Goal: Task Accomplishment & Management: Manage account settings

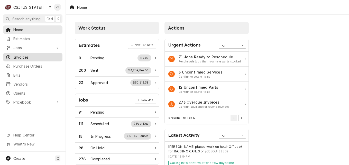
click at [26, 55] on span "Invoices" at bounding box center [36, 57] width 47 height 5
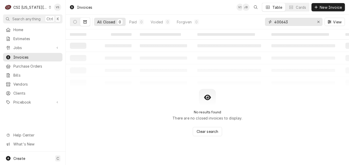
drag, startPoint x: 286, startPoint y: 52, endPoint x: 289, endPoint y: 23, distance: 29.6
click at [261, 22] on div "All Closed 0 Paid 0 Voided 0 Forgiven 0 400643 View" at bounding box center [207, 22] width 275 height 14
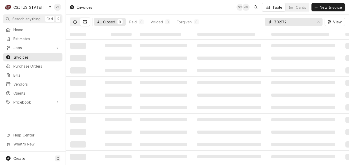
type input "302172"
click at [74, 25] on button "Dynamic Content Wrapper" at bounding box center [75, 22] width 10 height 8
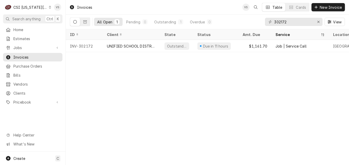
click at [45, 9] on div "C CSI Kansas City" at bounding box center [28, 7] width 50 height 10
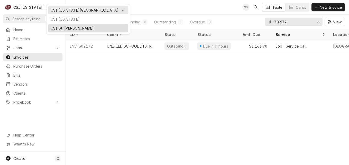
click at [61, 28] on div "CSI St. Louis" at bounding box center [88, 27] width 75 height 5
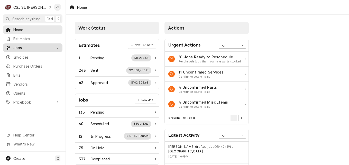
click at [23, 46] on span "Jobs" at bounding box center [32, 47] width 39 height 5
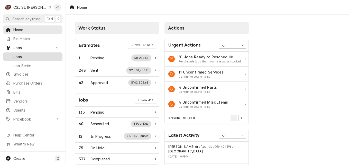
click at [19, 54] on span "Jobs" at bounding box center [36, 56] width 47 height 5
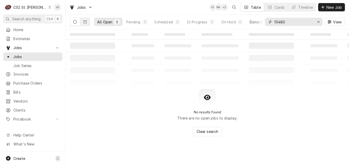
drag, startPoint x: 287, startPoint y: 20, endPoint x: 263, endPoint y: 23, distance: 24.4
click at [265, 21] on div "All Open 0 Pending 0 Scheduled 0 In Progress 0 On Hold 0 Completed 0 10480 View" at bounding box center [207, 22] width 275 height 14
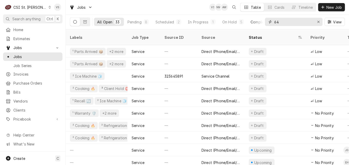
type input "6"
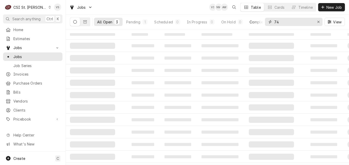
type input "7"
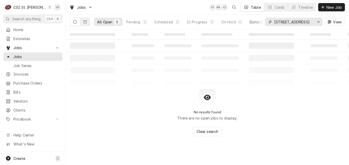
drag, startPoint x: 306, startPoint y: 21, endPoint x: 251, endPoint y: 24, distance: 55.3
click at [251, 24] on div "All Open 0 Pending 0 Scheduled 0 In Progress 0 On Hold 0 Completed 0 6740 fores…" at bounding box center [207, 22] width 275 height 14
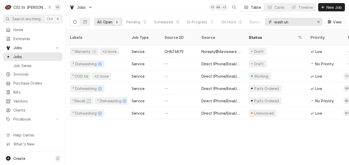
type input "wash un"
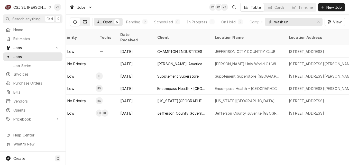
click at [85, 25] on button "Dynamic Content Wrapper" at bounding box center [85, 22] width 10 height 8
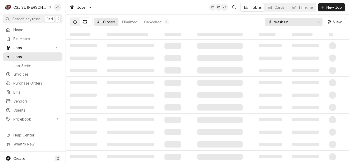
click at [73, 22] on button "Dynamic Content Wrapper" at bounding box center [75, 22] width 10 height 8
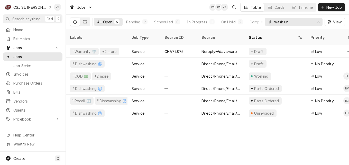
scroll to position [0, 248]
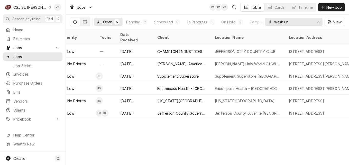
click at [107, 117] on div "Labels Job Type Source ID Source Status Priority Techs Date Received Client Loc…" at bounding box center [207, 97] width 283 height 136
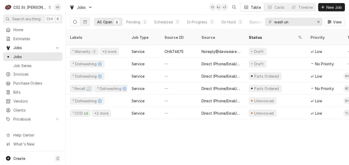
click at [49, 7] on icon "Dynamic Content Wrapper" at bounding box center [50, 7] width 2 height 3
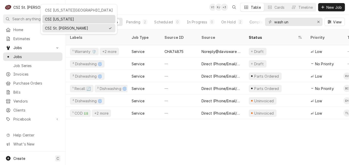
click at [57, 21] on div "CSI [US_STATE]" at bounding box center [79, 18] width 68 height 5
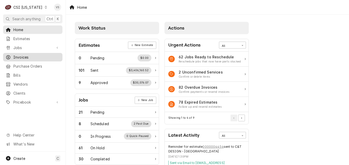
click at [26, 56] on span "Invoices" at bounding box center [36, 57] width 47 height 5
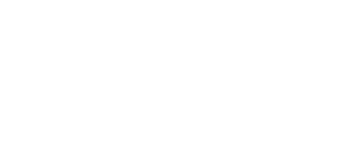
click at [19, 56] on div "Dynamic Content Wrapper" at bounding box center [174, 82] width 349 height 165
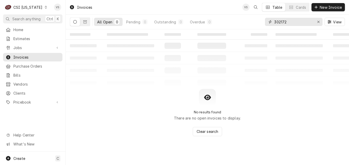
click at [252, 23] on div "All Open 0 Pending 0 Outstanding 0 Overdue 0 302172 View" at bounding box center [207, 22] width 275 height 14
type input "1"
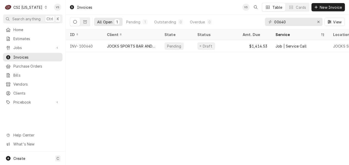
click at [274, 22] on div "00640" at bounding box center [294, 22] width 58 height 8
click at [274, 21] on input "00640" at bounding box center [293, 22] width 39 height 8
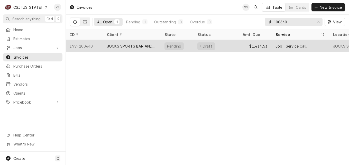
type input "100640"
click at [134, 48] on div "JOCKS SPORTS BAR AND GRILL" at bounding box center [131, 45] width 49 height 5
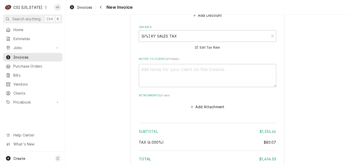
scroll to position [1582, 0]
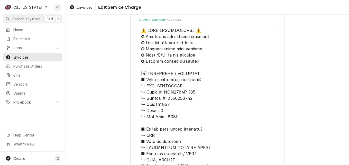
scroll to position [235, 0]
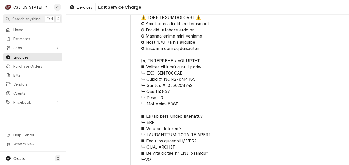
drag, startPoint x: 155, startPoint y: 73, endPoint x: 187, endPoint y: 86, distance: 34.0
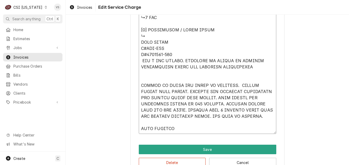
scroll to position [569, 0]
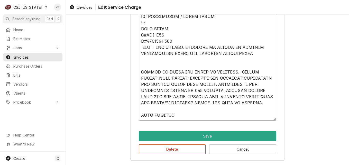
paste textarea "MANITOWOC ↳ 𝗠𝗼𝗱𝗲𝗹 #: IYT0500A-161 ↳ 𝗦𝗲𝗿𝗶𝗮𝗹 #: 1120694348"
type textarea "x"
type textarea "⚠️ 𝗙𝗢𝗥𝗠 𝗜𝗡𝗦𝗧𝗥𝗨𝗖𝗧𝗜𝗢𝗡𝗦 ⚠️ ✪ 𝗖𝗼𝗺𝗽𝗹𝗲𝘁𝗲 𝗮𝗹𝗹 𝗿𝗲𝗹𝗲𝘃𝗮𝗻𝘁 𝘀𝗲𝗰𝘁𝗶𝗼𝗻𝘀 ✪ 𝗣𝗿𝗼𝘃𝗶𝗱𝗲 𝗱𝗲𝘁𝗮𝗶𝗹𝗲𝗱 𝗮𝗻𝘀…"
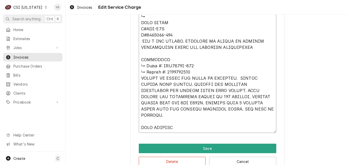
drag, startPoint x: 161, startPoint y: 66, endPoint x: 131, endPoint y: 66, distance: 30.3
type textarea "x"
type textarea "⚠️ 𝗙𝗢𝗥𝗠 𝗜𝗡𝗦𝗧𝗥𝗨𝗖𝗧𝗜𝗢𝗡𝗦 ⚠️ ✪ 𝗖𝗼𝗺𝗽𝗹𝗲𝘁𝗲 𝗮𝗹𝗹 𝗿𝗲𝗹𝗲𝘃𝗮𝗻𝘁 𝘀𝗲𝗰𝘁𝗶𝗼𝗻𝘀 ✪ 𝗣𝗿𝗼𝘃𝗶𝗱𝗲 𝗱𝗲𝘁𝗮𝗶𝗹𝗲𝗱 𝗮𝗻𝘀…"
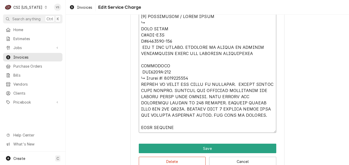
type textarea "x"
type textarea "⚠️ 𝗙𝗢𝗥𝗠 𝗜𝗡𝗦𝗧𝗥𝗨𝗖𝗧𝗜𝗢𝗡𝗦 ⚠️ ✪ 𝗖𝗼𝗺𝗽𝗹𝗲𝘁𝗲 𝗮𝗹𝗹 𝗿𝗲𝗹𝗲𝘃𝗮𝗻𝘁 𝘀𝗲𝗰𝘁𝗶𝗼𝗻𝘀 ✪ 𝗣𝗿𝗼𝘃𝗶𝗱𝗲 𝗱𝗲𝘁𝗮𝗶𝗹𝗲𝗱 𝗮𝗻𝘀…"
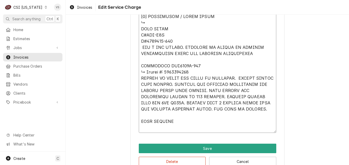
scroll to position [575, 0]
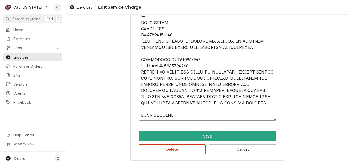
type textarea "x"
type textarea "⚠️ 𝗙𝗢𝗥𝗠 𝗜𝗡𝗦𝗧𝗥𝗨𝗖𝗧𝗜𝗢𝗡𝗦 ⚠️ ✪ 𝗖𝗼𝗺𝗽𝗹𝗲𝘁𝗲 𝗮𝗹𝗹 𝗿𝗲𝗹𝗲𝘃𝗮𝗻𝘁 𝘀𝗲𝗰𝘁𝗶𝗼𝗻𝘀 ✪ 𝗣𝗿𝗼𝘃𝗶𝗱𝗲 𝗱𝗲𝘁𝗮𝗶𝗹𝗲𝗱 𝗮𝗻𝘀…"
type textarea "x"
type textarea "⚠️ 𝗙𝗢𝗥𝗠 𝗜𝗡𝗦𝗧𝗥𝗨𝗖𝗧𝗜𝗢𝗡𝗦 ⚠️ ✪ 𝗖𝗼𝗺𝗽𝗹𝗲𝘁𝗲 𝗮𝗹𝗹 𝗿𝗲𝗹𝗲𝘃𝗮𝗻𝘁 𝘀𝗲𝗰𝘁𝗶𝗼𝗻𝘀 ✪ 𝗣𝗿𝗼𝘃𝗶𝗱𝗲 𝗱𝗲𝘁𝗮𝗶𝗹𝗲𝗱 𝗮𝗻𝘀…"
type textarea "x"
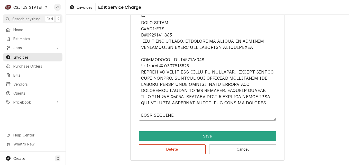
type textarea "⚠️ 𝗙𝗢𝗥𝗠 𝗜𝗡𝗦𝗧𝗥𝗨𝗖𝗧𝗜𝗢𝗡𝗦 ⚠️ ✪ 𝗖𝗼𝗺𝗽𝗹𝗲𝘁𝗲 𝗮𝗹𝗹 𝗿𝗲𝗹𝗲𝘃𝗮𝗻𝘁 𝘀𝗲𝗰𝘁𝗶𝗼𝗻𝘀 ✪ 𝗣𝗿𝗼𝘃𝗶𝗱𝗲 𝗱𝗲𝘁𝗮𝗶𝗹𝗲𝗱 𝗮𝗻𝘀…"
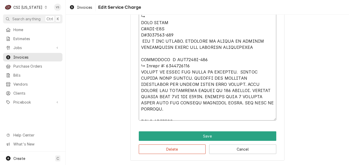
type textarea "x"
type textarea "⚠️ 𝗙𝗢𝗥𝗠 𝗜𝗡𝗦𝗧𝗥𝗨𝗖𝗧𝗜𝗢𝗡𝗦 ⚠️ ✪ 𝗖𝗼𝗺𝗽𝗹𝗲𝘁𝗲 𝗮𝗹𝗹 𝗿𝗲𝗹𝗲𝘃𝗮𝗻𝘁 𝘀𝗲𝗰𝘁𝗶𝗼𝗻𝘀 ✪ 𝗣𝗿𝗼𝘃𝗶𝗱𝗲 𝗱𝗲𝘁𝗮𝗶𝗹𝗲𝗱 𝗮𝗻𝘀…"
type textarea "x"
type textarea "⚠️ 𝗙𝗢𝗥𝗠 𝗜𝗡𝗦𝗧𝗥𝗨𝗖𝗧𝗜𝗢𝗡𝗦 ⚠️ ✪ 𝗖𝗼𝗺𝗽𝗹𝗲𝘁𝗲 𝗮𝗹𝗹 𝗿𝗲𝗹𝗲𝘃𝗮𝗻𝘁 𝘀𝗲𝗰𝘁𝗶𝗼𝗻𝘀 ✪ 𝗣𝗿𝗼𝘃𝗶𝗱𝗲 𝗱𝗲𝘁𝗮𝗶𝗹𝗲𝗱 𝗮𝗻𝘀…"
type textarea "x"
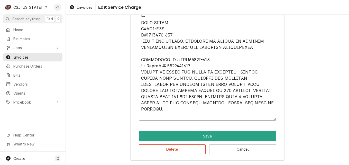
type textarea "⚠️ 𝗙𝗢𝗥𝗠 𝗜𝗡𝗦𝗧𝗥𝗨𝗖𝗧𝗜𝗢𝗡𝗦 ⚠️ ✪ 𝗖𝗼𝗺𝗽𝗹𝗲𝘁𝗲 𝗮𝗹𝗹 𝗿𝗲𝗹𝗲𝘃𝗮𝗻𝘁 𝘀𝗲𝗰𝘁𝗶𝗼𝗻𝘀 ✪ 𝗣𝗿𝗼𝘃𝗶𝗱𝗲 𝗱𝗲𝘁𝗮𝗶𝗹𝗲𝗱 𝗮𝗻𝘀…"
type textarea "x"
type textarea "⚠️ 𝗙𝗢𝗥𝗠 𝗜𝗡𝗦𝗧𝗥𝗨𝗖𝗧𝗜𝗢𝗡𝗦 ⚠️ ✪ 𝗖𝗼𝗺𝗽𝗹𝗲𝘁𝗲 𝗮𝗹𝗹 𝗿𝗲𝗹𝗲𝘃𝗮𝗻𝘁 𝘀𝗲𝗰𝘁𝗶𝗼𝗻𝘀 ✪ 𝗣𝗿𝗼𝘃𝗶𝗱𝗲 𝗱𝗲𝘁𝗮𝗶𝗹𝗲𝗱 𝗮𝗻𝘀…"
type textarea "x"
type textarea "⚠️ 𝗙𝗢𝗥𝗠 𝗜𝗡𝗦𝗧𝗥𝗨𝗖𝗧𝗜𝗢𝗡𝗦 ⚠️ ✪ 𝗖𝗼𝗺𝗽𝗹𝗲𝘁𝗲 𝗮𝗹𝗹 𝗿𝗲𝗹𝗲𝘃𝗮𝗻𝘁 𝘀𝗲𝗰𝘁𝗶𝗼𝗻𝘀 ✪ 𝗣𝗿𝗼𝘃𝗶𝗱𝗲 𝗱𝗲𝘁𝗮𝗶𝗹𝗲𝗱 𝗮𝗻𝘀…"
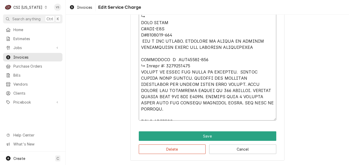
type textarea "x"
type textarea "⚠️ 𝗙𝗢𝗥𝗠 𝗜𝗡𝗦𝗧𝗥𝗨𝗖𝗧𝗜𝗢𝗡𝗦 ⚠️ ✪ 𝗖𝗼𝗺𝗽𝗹𝗲𝘁𝗲 𝗮𝗹𝗹 𝗿𝗲𝗹𝗲𝘃𝗮𝗻𝘁 𝘀𝗲𝗰𝘁𝗶𝗼𝗻𝘀 ✪ 𝗣𝗿𝗼𝘃𝗶𝗱𝗲 𝗱𝗲𝘁𝗮𝗶𝗹𝗲𝗱 𝗮𝗻𝘀…"
type textarea "x"
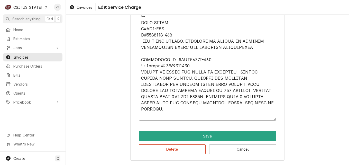
type textarea "⚠️ 𝗙𝗢𝗥𝗠 𝗜𝗡𝗦𝗧𝗥𝗨𝗖𝗧𝗜𝗢𝗡𝗦 ⚠️ ✪ 𝗖𝗼𝗺𝗽𝗹𝗲𝘁𝗲 𝗮𝗹𝗹 𝗿𝗲𝗹𝗲𝘃𝗮𝗻𝘁 𝘀𝗲𝗰𝘁𝗶𝗼𝗻𝘀 ✪ 𝗣𝗿𝗼𝘃𝗶𝗱𝗲 𝗱𝗲𝘁𝗮𝗶𝗹𝗲𝗱 𝗮𝗻𝘀…"
type textarea "x"
type textarea "⚠️ 𝗙𝗢𝗥𝗠 𝗜𝗡𝗦𝗧𝗥𝗨𝗖𝗧𝗜𝗢𝗡𝗦 ⚠️ ✪ 𝗖𝗼𝗺𝗽𝗹𝗲𝘁𝗲 𝗮𝗹𝗹 𝗿𝗲𝗹𝗲𝘃𝗮𝗻𝘁 𝘀𝗲𝗰𝘁𝗶𝗼𝗻𝘀 ✪ 𝗣𝗿𝗼𝘃𝗶𝗱𝗲 𝗱𝗲𝘁𝗮𝗶𝗹𝗲𝗱 𝗮𝗻𝘀…"
type textarea "x"
type textarea "⚠️ 𝗙𝗢𝗥𝗠 𝗜𝗡𝗦𝗧𝗥𝗨𝗖𝗧𝗜𝗢𝗡𝗦 ⚠️ ✪ 𝗖𝗼𝗺𝗽𝗹𝗲𝘁𝗲 𝗮𝗹𝗹 𝗿𝗲𝗹𝗲𝘃𝗮𝗻𝘁 𝘀𝗲𝗰𝘁𝗶𝗼𝗻𝘀 ✪ 𝗣𝗿𝗼𝘃𝗶𝗱𝗲 𝗱𝗲𝘁𝗮𝗶𝗹𝗲𝗱 𝗮𝗻𝘀…"
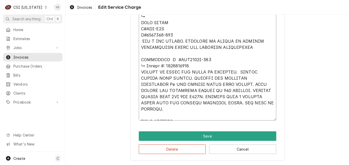
type textarea "x"
type textarea "⚠️ 𝗙𝗢𝗥𝗠 𝗜𝗡𝗦𝗧𝗥𝗨𝗖𝗧𝗜𝗢𝗡𝗦 ⚠️ ✪ 𝗖𝗼𝗺𝗽𝗹𝗲𝘁𝗲 𝗮𝗹𝗹 𝗿𝗲𝗹𝗲𝘃𝗮𝗻𝘁 𝘀𝗲𝗰𝘁𝗶𝗼𝗻𝘀 ✪ 𝗣𝗿𝗼𝘃𝗶𝗱𝗲 𝗱𝗲𝘁𝗮𝗶𝗹𝗲𝗱 𝗮𝗻𝘀…"
type textarea "x"
type textarea "⚠️ 𝗙𝗢𝗥𝗠 𝗜𝗡𝗦𝗧𝗥𝗨𝗖𝗧𝗜𝗢𝗡𝗦 ⚠️ ✪ 𝗖𝗼𝗺𝗽𝗹𝗲𝘁𝗲 𝗮𝗹𝗹 𝗿𝗲𝗹𝗲𝘃𝗮𝗻𝘁 𝘀𝗲𝗰𝘁𝗶𝗼𝗻𝘀 ✪ 𝗣𝗿𝗼𝘃𝗶𝗱𝗲 𝗱𝗲𝘁𝗮𝗶𝗹𝗲𝗱 𝗮𝗻𝘀…"
type textarea "x"
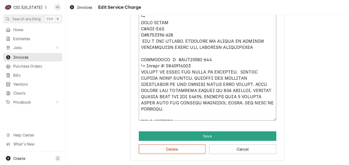
type textarea "⚠️ 𝗙𝗢𝗥𝗠 𝗜𝗡𝗦𝗧𝗥𝗨𝗖𝗧𝗜𝗢𝗡𝗦 ⚠️ ✪ 𝗖𝗼𝗺𝗽𝗹𝗲𝘁𝗲 𝗮𝗹𝗹 𝗿𝗲𝗹𝗲𝘃𝗮𝗻𝘁 𝘀𝗲𝗰𝘁𝗶𝗼𝗻𝘀 ✪ 𝗣𝗿𝗼𝘃𝗶𝗱𝗲 𝗱𝗲𝘁𝗮𝗶𝗹𝗲𝗱 𝗮𝗻𝘀…"
type textarea "x"
type textarea "⚠️ 𝗙𝗢𝗥𝗠 𝗜𝗡𝗦𝗧𝗥𝗨𝗖𝗧𝗜𝗢𝗡𝗦 ⚠️ ✪ 𝗖𝗼𝗺𝗽𝗹𝗲𝘁𝗲 𝗮𝗹𝗹 𝗿𝗲𝗹𝗲𝘃𝗮𝗻𝘁 𝘀𝗲𝗰𝘁𝗶𝗼𝗻𝘀 ✪ 𝗣𝗿𝗼𝘃𝗶𝗱𝗲 𝗱𝗲𝘁𝗮𝗶𝗹𝗲𝗱 𝗮𝗻𝘀…"
type textarea "x"
type textarea "⚠️ 𝗙𝗢𝗥𝗠 𝗜𝗡𝗦𝗧𝗥𝗨𝗖𝗧𝗜𝗢𝗡𝗦 ⚠️ ✪ 𝗖𝗼𝗺𝗽𝗹𝗲𝘁𝗲 𝗮𝗹𝗹 𝗿𝗲𝗹𝗲𝘃𝗮𝗻𝘁 𝘀𝗲𝗰𝘁𝗶𝗼𝗻𝘀 ✪ 𝗣𝗿𝗼𝘃𝗶𝗱𝗲 𝗱𝗲𝘁𝗮𝗶𝗹𝗲𝗱 𝗮𝗻𝘀…"
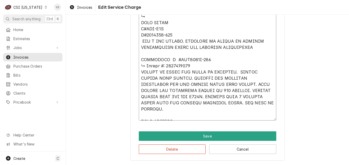
type textarea "x"
type textarea "⚠️ 𝗙𝗢𝗥𝗠 𝗜𝗡𝗦𝗧𝗥𝗨𝗖𝗧𝗜𝗢𝗡𝗦 ⚠️ ✪ 𝗖𝗼𝗺𝗽𝗹𝗲𝘁𝗲 𝗮𝗹𝗹 𝗿𝗲𝗹𝗲𝘃𝗮𝗻𝘁 𝘀𝗲𝗰𝘁𝗶𝗼𝗻𝘀 ✪ 𝗣𝗿𝗼𝘃𝗶𝗱𝗲 𝗱𝗲𝘁𝗮𝗶𝗹𝗲𝗱 𝗮𝗻𝘀…"
type textarea "x"
type textarea "⚠️ 𝗙𝗢𝗥𝗠 𝗜𝗡𝗦𝗧𝗥𝗨𝗖𝗧𝗜𝗢𝗡𝗦 ⚠️ ✪ 𝗖𝗼𝗺𝗽𝗹𝗲𝘁𝗲 𝗮𝗹𝗹 𝗿𝗲𝗹𝗲𝘃𝗮𝗻𝘁 𝘀𝗲𝗰𝘁𝗶𝗼𝗻𝘀 ✪ 𝗣𝗿𝗼𝘃𝗶𝗱𝗲 𝗱𝗲𝘁𝗮𝗶𝗹𝗲𝗱 𝗮𝗻𝘀…"
type textarea "x"
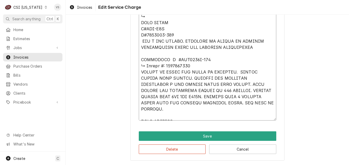
type textarea "⚠️ 𝗙𝗢𝗥𝗠 𝗜𝗡𝗦𝗧𝗥𝗨𝗖𝗧𝗜𝗢𝗡𝗦 ⚠️ ✪ 𝗖𝗼𝗺𝗽𝗹𝗲𝘁𝗲 𝗮𝗹𝗹 𝗿𝗲𝗹𝗲𝘃𝗮𝗻𝘁 𝘀𝗲𝗰𝘁𝗶𝗼𝗻𝘀 ✪ 𝗣𝗿𝗼𝘃𝗶𝗱𝗲 𝗱𝗲𝘁𝗮𝗶𝗹𝗲𝗱 𝗮𝗻𝘀…"
type textarea "x"
type textarea "⚠️ 𝗙𝗢𝗥𝗠 𝗜𝗡𝗦𝗧𝗥𝗨𝗖𝗧𝗜𝗢𝗡𝗦 ⚠️ ✪ 𝗖𝗼𝗺𝗽𝗹𝗲𝘁𝗲 𝗮𝗹𝗹 𝗿𝗲𝗹𝗲𝘃𝗮𝗻𝘁 𝘀𝗲𝗰𝘁𝗶𝗼𝗻𝘀 ✪ 𝗣𝗿𝗼𝘃𝗶𝗱𝗲 𝗱𝗲𝘁𝗮𝗶𝗹𝗲𝗱 𝗮𝗻𝘀…"
type textarea "x"
type textarea "⚠️ 𝗙𝗢𝗥𝗠 𝗜𝗡𝗦𝗧𝗥𝗨𝗖𝗧𝗜𝗢𝗡𝗦 ⚠️ ✪ 𝗖𝗼𝗺𝗽𝗹𝗲𝘁𝗲 𝗮𝗹𝗹 𝗿𝗲𝗹𝗲𝘃𝗮𝗻𝘁 𝘀𝗲𝗰𝘁𝗶𝗼𝗻𝘀 ✪ 𝗣𝗿𝗼𝘃𝗶𝗱𝗲 𝗱𝗲𝘁𝗮𝗶𝗹𝗲𝗱 𝗮𝗻𝘀…"
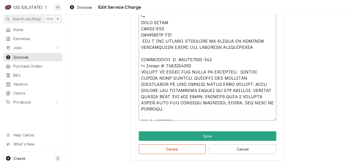
type textarea "x"
type textarea "⚠️ 𝗙𝗢𝗥𝗠 𝗜𝗡𝗦𝗧𝗥𝗨𝗖𝗧𝗜𝗢𝗡𝗦 ⚠️ ✪ 𝗖𝗼𝗺𝗽𝗹𝗲𝘁𝗲 𝗮𝗹𝗹 𝗿𝗲𝗹𝗲𝘃𝗮𝗻𝘁 𝘀𝗲𝗰𝘁𝗶𝗼𝗻𝘀 ✪ 𝗣𝗿𝗼𝘃𝗶𝗱𝗲 𝗱𝗲𝘁𝗮𝗶𝗹𝗲𝗱 𝗮𝗻𝘀…"
type textarea "x"
type textarea "⚠️ 𝗙𝗢𝗥𝗠 𝗜𝗡𝗦𝗧𝗥𝗨𝗖𝗧𝗜𝗢𝗡𝗦 ⚠️ ✪ 𝗖𝗼𝗺𝗽𝗹𝗲𝘁𝗲 𝗮𝗹𝗹 𝗿𝗲𝗹𝗲𝘃𝗮𝗻𝘁 𝘀𝗲𝗰𝘁𝗶𝗼𝗻𝘀 ✪ 𝗣𝗿𝗼𝘃𝗶𝗱𝗲 𝗱𝗲𝘁𝗮𝗶𝗹𝗲𝗱 𝗮𝗻𝘀…"
type textarea "x"
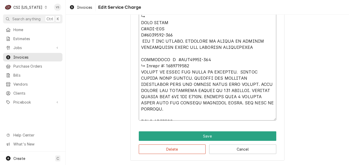
type textarea "⚠️ 𝗙𝗢𝗥𝗠 𝗜𝗡𝗦𝗧𝗥𝗨𝗖𝗧𝗜𝗢𝗡𝗦 ⚠️ ✪ 𝗖𝗼𝗺𝗽𝗹𝗲𝘁𝗲 𝗮𝗹𝗹 𝗿𝗲𝗹𝗲𝘃𝗮𝗻𝘁 𝘀𝗲𝗰𝘁𝗶𝗼𝗻𝘀 ✪ 𝗣𝗿𝗼𝘃𝗶𝗱𝗲 𝗱𝗲𝘁𝗮𝗶𝗹𝗲𝗱 𝗮𝗻𝘀…"
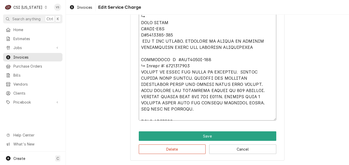
type textarea "x"
type textarea "⚠️ 𝗙𝗢𝗥𝗠 𝗜𝗡𝗦𝗧𝗥𝗨𝗖𝗧𝗜𝗢𝗡𝗦 ⚠️ ✪ 𝗖𝗼𝗺𝗽𝗹𝗲𝘁𝗲 𝗮𝗹𝗹 𝗿𝗲𝗹𝗲𝘃𝗮𝗻𝘁 𝘀𝗲𝗰𝘁𝗶𝗼𝗻𝘀 ✪ 𝗣𝗿𝗼𝘃𝗶𝗱𝗲 𝗱𝗲𝘁𝗮𝗶𝗹𝗲𝗱 𝗮𝗻𝘀…"
type textarea "x"
type textarea "⚠️ 𝗙𝗢𝗥𝗠 𝗜𝗡𝗦𝗧𝗥𝗨𝗖𝗧𝗜𝗢𝗡𝗦 ⚠️ ✪ 𝗖𝗼𝗺𝗽𝗹𝗲𝘁𝗲 𝗮𝗹𝗹 𝗿𝗲𝗹𝗲𝘃𝗮𝗻𝘁 𝘀𝗲𝗰𝘁𝗶𝗼𝗻𝘀 ✪ 𝗣𝗿𝗼𝘃𝗶𝗱𝗲 𝗱𝗲𝘁𝗮𝗶𝗹𝗲𝗱 𝗮𝗻𝘀…"
type textarea "x"
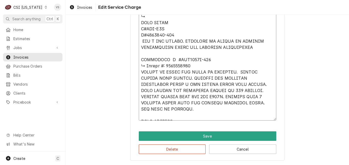
type textarea "⚠️ 𝗙𝗢𝗥𝗠 𝗜𝗡𝗦𝗧𝗥𝗨𝗖𝗧𝗜𝗢𝗡𝗦 ⚠️ ✪ 𝗖𝗼𝗺𝗽𝗹𝗲𝘁𝗲 𝗮𝗹𝗹 𝗿𝗲𝗹𝗲𝘃𝗮𝗻𝘁 𝘀𝗲𝗰𝘁𝗶𝗼𝗻𝘀 ✪ 𝗣𝗿𝗼𝘃𝗶𝗱𝗲 𝗱𝗲𝘁𝗮𝗶𝗹𝗲𝗱 𝗮𝗻𝘀…"
type textarea "x"
type textarea "⚠️ 𝗙𝗢𝗥𝗠 𝗜𝗡𝗦𝗧𝗥𝗨𝗖𝗧𝗜𝗢𝗡𝗦 ⚠️ ✪ 𝗖𝗼𝗺𝗽𝗹𝗲𝘁𝗲 𝗮𝗹𝗹 𝗿𝗲𝗹𝗲𝘃𝗮𝗻𝘁 𝘀𝗲𝗰𝘁𝗶𝗼𝗻𝘀 ✪ 𝗣𝗿𝗼𝘃𝗶𝗱𝗲 𝗱𝗲𝘁𝗮𝗶𝗹𝗲𝗱 𝗮𝗻𝘀…"
type textarea "x"
type textarea "⚠️ 𝗙𝗢𝗥𝗠 𝗜𝗡𝗦𝗧𝗥𝗨𝗖𝗧𝗜𝗢𝗡𝗦 ⚠️ ✪ 𝗖𝗼𝗺𝗽𝗹𝗲𝘁𝗲 𝗮𝗹𝗹 𝗿𝗲𝗹𝗲𝘃𝗮𝗻𝘁 𝘀𝗲𝗰𝘁𝗶𝗼𝗻𝘀 ✪ 𝗣𝗿𝗼𝘃𝗶𝗱𝗲 𝗱𝗲𝘁𝗮𝗶𝗹𝗲𝗱 𝗮𝗻𝘀…"
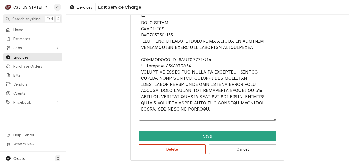
type textarea "x"
type textarea "⚠️ LORE IPSUMDOLORSI ⚠️ ✪ Ametcons adi elitsedd eiusmodt ✪ Incidid utlabore etd…"
type textarea "x"
type textarea "⚠️ LORE IPSUMDOLORSI ⚠️ ✪ Ametcons adi elitsedd eiusmodt ✪ Incidid utlabore etd…"
type textarea "x"
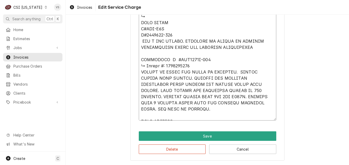
type textarea "⚠️ LORE IPSUMDOLORSI ⚠️ ✪ Ametcons adi elitsedd eiusmodt ✪ Incidid utlabore etd…"
type textarea "x"
type textarea "⚠️ LORE IPSUMDOLORSI ⚠️ ✪ Ametcons adi elitsedd eiusmodt ✪ Incidid utlabore etd…"
type textarea "x"
type textarea "⚠️ LORE IPSUMDOLORSI ⚠️ ✪ Ametcons adi elitsedd eiusmodt ✪ Incidid utlabore etd…"
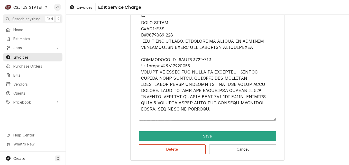
type textarea "x"
type textarea "⚠️ LORE IPSUMDOLORSI ⚠️ ✪ Ametcons adi elitsedd eiusmodt ✪ Incidid utlabore etd…"
type textarea "x"
type textarea "⚠️ LORE IPSUMDOLORSI ⚠️ ✪ Ametcons adi elitsedd eiusmodt ✪ Incidid utlabore etd…"
type textarea "x"
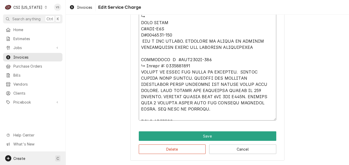
type textarea "⚠️ LORE IPSUMDOLORSI ⚠️ ✪ Ametcons adi elitsedd eiusmodt ✪ Incidid utlabore etd…"
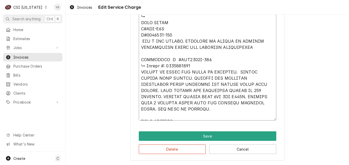
drag, startPoint x: 161, startPoint y: 67, endPoint x: 135, endPoint y: 66, distance: 26.5
type textarea "x"
type textarea "⚠️ LORE IPSUMDOLORSI ⚠️ ✪ Ametcons adi elitsedd eiusmodt ✪ Incidid utlabore etd…"
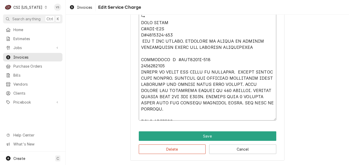
type textarea "x"
type textarea "⚠️ LORE IPSUMDOLORSI ⚠️ ✪ Ametcons adi elitsedd eiusmodt ✪ Incidid utlabore etd…"
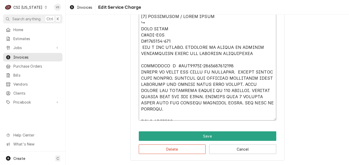
scroll to position [569, 0]
type textarea "x"
type textarea "⚠️ LORE IPSUMDOLORSI ⚠️ ✪ Ametcons adi elitsedd eiusmodt ✪ Incidid utlabore etd…"
type textarea "x"
type textarea "⚠️ LORE IPSUMDOLORSI ⚠️ ✪ Ametcons adi elitsedd eiusmodt ✪ Incidid utlabore etd…"
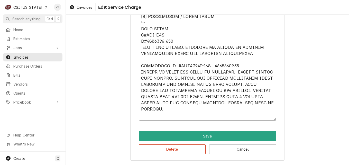
type textarea "x"
type textarea "⚠️ LORE IPSUMDOLORSI ⚠️ ✪ Ametcons adi elitsedd eiusmodt ✪ Incidid utlabore etd…"
type textarea "x"
type textarea "⚠️ LORE IPSUMDOLORSI ⚠️ ✪ Ametcons adi elitsedd eiusmodt ✪ Incidid utlabore etd…"
type textarea "x"
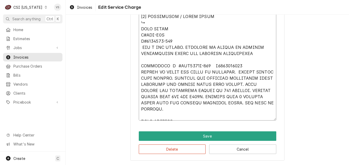
type textarea "⚠️ LORE IPSUMDOLORSI ⚠️ ✪ Ametcons adi elitsedd eiusmodt ✪ Incidid utlabore etd…"
type textarea "x"
type textarea "⚠️ LORE IPSUMDOLORSI ⚠️ ✪ Ametcons adi elitsedd eiusmodt ✪ Incidid utlabore etd…"
drag, startPoint x: 173, startPoint y: 114, endPoint x: 139, endPoint y: 114, distance: 33.9
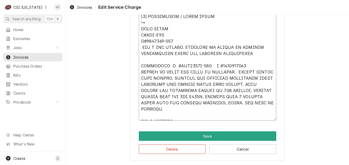
type textarea "x"
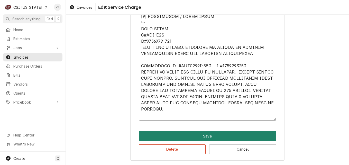
type textarea "⚠️ LORE IPSUMDOLORSI ⚠️ ✪ Ametcons adi elitsedd eiusmodt ✪ Incidid utlabore etd…"
click at [192, 137] on button "Save" at bounding box center [208, 136] width 138 height 10
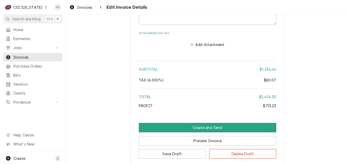
scroll to position [1557, 0]
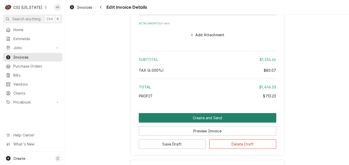
click at [181, 119] on button "Create and Send" at bounding box center [208, 118] width 138 height 10
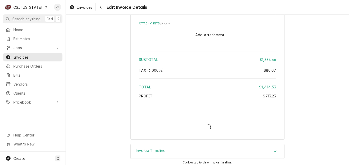
type textarea "x"
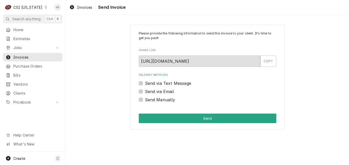
click at [145, 99] on label "Send Manually" at bounding box center [160, 100] width 30 height 6
click at [145, 99] on input "Send Manually" at bounding box center [214, 102] width 138 height 11
checkbox input "true"
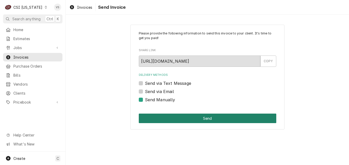
click at [169, 116] on button "Send" at bounding box center [208, 119] width 138 height 10
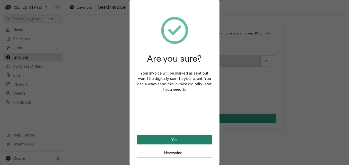
click at [170, 141] on button "Yes" at bounding box center [175, 140] width 76 height 10
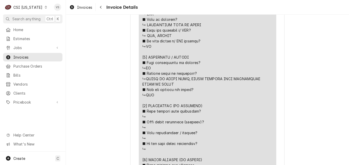
scroll to position [566, 0]
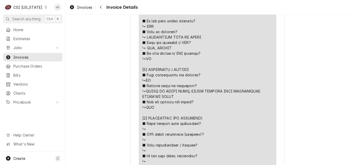
click at [216, 67] on div "Line Item" at bounding box center [207, 118] width 130 height 373
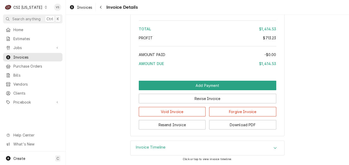
scroll to position [1572, 0]
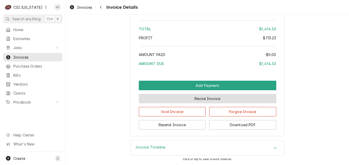
click at [194, 96] on button "Revise Invoice" at bounding box center [208, 99] width 138 height 10
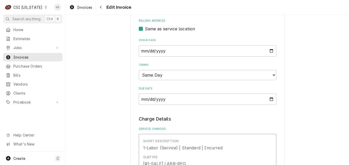
scroll to position [488, 0]
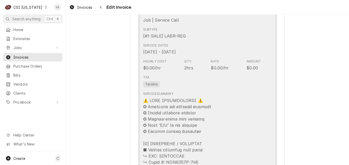
click at [220, 82] on div "Tax Taxable" at bounding box center [202, 81] width 118 height 16
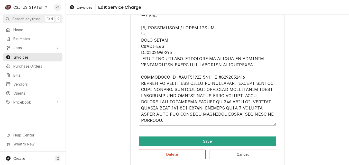
scroll to position [557, 0]
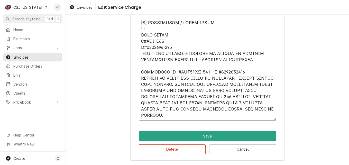
drag, startPoint x: 140, startPoint y: 35, endPoint x: 178, endPoint y: 43, distance: 39.0
type textarea "x"
type textarea "⚠️ 𝗙𝗢𝗥𝗠 𝗜𝗡𝗦𝗧𝗥𝗨𝗖𝗧𝗜𝗢𝗡𝗦 ⚠️ ✪ 𝗖𝗼𝗺𝗽𝗹𝗲𝘁𝗲 𝗮𝗹𝗹 𝗿𝗲𝗹𝗲𝘃𝗮𝗻𝘁 𝘀𝗲𝗰𝘁𝗶𝗼𝗻𝘀 ✪ 𝗣𝗿𝗼𝘃𝗶𝗱𝗲 𝗱𝗲𝘁𝗮𝗶𝗹𝗲𝗱 𝗮𝗻𝘀…"
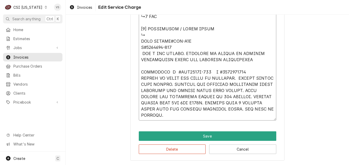
scroll to position [550, 0]
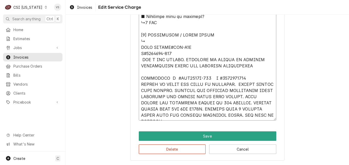
type textarea "x"
type textarea "⚠️ 𝗙𝗢𝗥𝗠 𝗜𝗡𝗦𝗧𝗥𝗨𝗖𝗧𝗜𝗢𝗡𝗦 ⚠️ ✪ 𝗖𝗼𝗺𝗽𝗹𝗲𝘁𝗲 𝗮𝗹𝗹 𝗿𝗲𝗹𝗲𝘃𝗮𝗻𝘁 𝘀𝗲𝗰𝘁𝗶𝗼𝗻𝘀 ✪ 𝗣𝗿𝗼𝘃𝗶𝗱𝗲 𝗱𝗲𝘁𝗮𝗶𝗹𝗲𝗱 𝗮𝗻𝘀…"
type textarea "x"
type textarea "⚠️ 𝗙𝗢𝗥𝗠 𝗜𝗡𝗦𝗧𝗥𝗨𝗖𝗧𝗜𝗢𝗡𝗦 ⚠️ ✪ 𝗖𝗼𝗺𝗽𝗹𝗲𝘁𝗲 𝗮𝗹𝗹 𝗿𝗲𝗹𝗲𝘃𝗮𝗻𝘁 𝘀𝗲𝗰𝘁𝗶𝗼𝗻𝘀 ✪ 𝗣𝗿𝗼𝘃𝗶𝗱𝗲 𝗱𝗲𝘁𝗮𝗶𝗹𝗲𝗱 𝗮𝗻𝘀…"
type textarea "x"
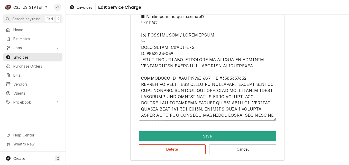
type textarea "⚠️ 𝗙𝗢𝗥𝗠 𝗜𝗡𝗦𝗧𝗥𝗨𝗖𝗧𝗜𝗢𝗡𝗦 ⚠️ ✪ 𝗖𝗼𝗺𝗽𝗹𝗲𝘁𝗲 𝗮𝗹𝗹 𝗿𝗲𝗹𝗲𝘃𝗮𝗻𝘁 𝘀𝗲𝗰𝘁𝗶𝗼𝗻𝘀 ✪ 𝗣𝗿𝗼𝘃𝗶𝗱𝗲 𝗱𝗲𝘁𝗮𝗶𝗹𝗲𝗱 𝗮𝗻𝘀…"
type textarea "x"
type textarea "⚠️ 𝗙𝗢𝗥𝗠 𝗜𝗡𝗦𝗧𝗥𝗨𝗖𝗧𝗜𝗢𝗡𝗦 ⚠️ ✪ 𝗖𝗼𝗺𝗽𝗹𝗲𝘁𝗲 𝗮𝗹𝗹 𝗿𝗲𝗹𝗲𝘃𝗮𝗻𝘁 𝘀𝗲𝗰𝘁𝗶𝗼𝗻𝘀 ✪ 𝗣𝗿𝗼𝘃𝗶𝗱𝗲 𝗱𝗲𝘁𝗮𝗶𝗹𝗲𝗱 𝗮𝗻𝘀…"
type textarea "x"
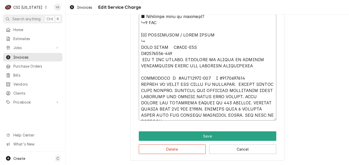
type textarea "⚠️ 𝗙𝗢𝗥𝗠 𝗜𝗡𝗦𝗧𝗥𝗨𝗖𝗧𝗜𝗢𝗡𝗦 ⚠️ ✪ 𝗖𝗼𝗺𝗽𝗹𝗲𝘁𝗲 𝗮𝗹𝗹 𝗿𝗲𝗹𝗲𝘃𝗮𝗻𝘁 𝘀𝗲𝗰𝘁𝗶𝗼𝗻𝘀 ✪ 𝗣𝗿𝗼𝘃𝗶𝗱𝗲 𝗱𝗲𝘁𝗮𝗶𝗹𝗲𝗱 𝗮𝗻𝘀…"
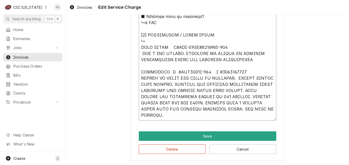
scroll to position [544, 0]
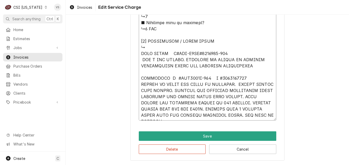
type textarea "x"
type textarea "⚠️ 𝗙𝗢𝗥𝗠 𝗜𝗡𝗦𝗧𝗥𝗨𝗖𝗧𝗜𝗢𝗡𝗦 ⚠️ ✪ 𝗖𝗼𝗺𝗽𝗹𝗲𝘁𝗲 𝗮𝗹𝗹 𝗿𝗲𝗹𝗲𝘃𝗮𝗻𝘁 𝘀𝗲𝗰𝘁𝗶𝗼𝗻𝘀 ✪ 𝗣𝗿𝗼𝘃𝗶𝗱𝗲 𝗱𝗲𝘁𝗮𝗶𝗹𝗲𝗱 𝗮𝗻𝘀…"
type textarea "x"
type textarea "⚠️ 𝗙𝗢𝗥𝗠 𝗜𝗡𝗦𝗧𝗥𝗨𝗖𝗧𝗜𝗢𝗡𝗦 ⚠️ ✪ 𝗖𝗼𝗺𝗽𝗹𝗲𝘁𝗲 𝗮𝗹𝗹 𝗿𝗲𝗹𝗲𝘃𝗮𝗻𝘁 𝘀𝗲𝗰𝘁𝗶𝗼𝗻𝘀 ✪ 𝗣𝗿𝗼𝘃𝗶𝗱𝗲 𝗱𝗲𝘁𝗮𝗶𝗹𝗲𝗱 𝗮𝗻𝘀…"
type textarea "x"
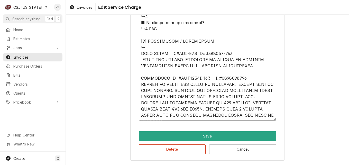
type textarea "⚠️ 𝗙𝗢𝗥𝗠 𝗜𝗡𝗦𝗧𝗥𝗨𝗖𝗧𝗜𝗢𝗡𝗦 ⚠️ ✪ 𝗖𝗼𝗺𝗽𝗹𝗲𝘁𝗲 𝗮𝗹𝗹 𝗿𝗲𝗹𝗲𝘃𝗮𝗻𝘁 𝘀𝗲𝗰𝘁𝗶𝗼𝗻𝘀 ✪ 𝗣𝗿𝗼𝘃𝗶𝗱𝗲 𝗱𝗲𝘁𝗮𝗶𝗹𝗲𝗱 𝗮𝗻𝘀…"
type textarea "x"
drag, startPoint x: 140, startPoint y: 52, endPoint x: 264, endPoint y: 116, distance: 139.2
type textarea "⚠️ 𝗙𝗢𝗥𝗠 𝗜𝗡𝗦𝗧𝗥𝗨𝗖𝗧𝗜𝗢𝗡𝗦 ⚠️ ✪ 𝗖𝗼𝗺𝗽𝗹𝗲𝘁𝗲 𝗮𝗹𝗹 𝗿𝗲𝗹𝗲𝘃𝗮𝗻𝘁 𝘀𝗲𝗰𝘁𝗶𝗼𝗻𝘀 ✪ 𝗣𝗿𝗼𝘃𝗶𝗱𝗲 𝗱𝗲𝘁𝗮𝗶𝗹𝗲𝗱 𝗮𝗻𝘀…"
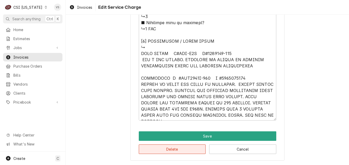
click at [182, 148] on button "Delete" at bounding box center [172, 149] width 67 height 10
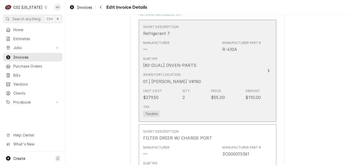
scroll to position [293, 0]
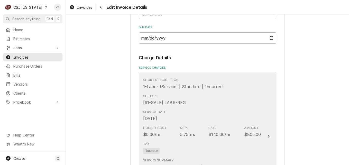
click at [216, 104] on div "Subtype [#1-SALE] LABR-REG" at bounding box center [202, 100] width 118 height 16
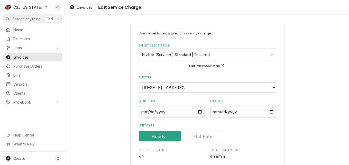
scroll to position [156, 0]
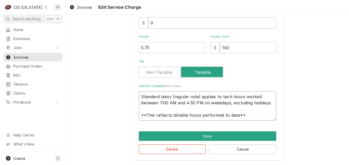
click at [139, 95] on textarea "Standard labor (regular rate) applies to tech hours worked between 7:00 AM and …" at bounding box center [208, 105] width 138 height 29
drag, startPoint x: 140, startPoint y: 96, endPoint x: 257, endPoint y: 116, distance: 118.7
click at [257, 116] on textarea "Standard labor (regular rate) applies to tech hours worked between 7:00 AM and …" at bounding box center [208, 105] width 138 height 29
paste textarea "ALTO SHAAM M#VMC-H4H S#2160675-000 HAS A BAD SCREEN. CUSTOMER IS TRYING TO CONT…"
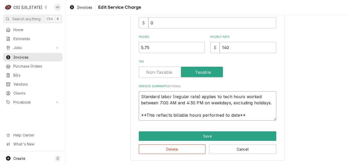
type textarea "x"
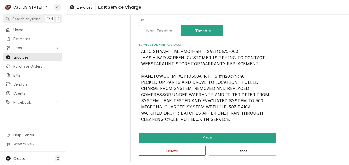
scroll to position [199, 0]
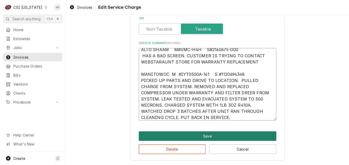
type textarea "ALTO SHAAM M#VMC-H4H S#2160675-000 HAS A BAD SCREEN. CUSTOMER IS TRYING TO CONT…"
click at [182, 134] on button "Save" at bounding box center [208, 136] width 138 height 10
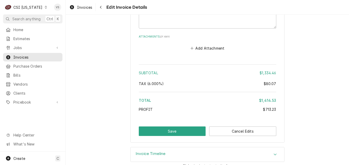
scroll to position [1057, 0]
click at [176, 126] on button "Save" at bounding box center [172, 131] width 67 height 10
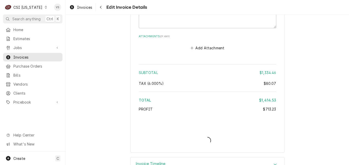
type textarea "x"
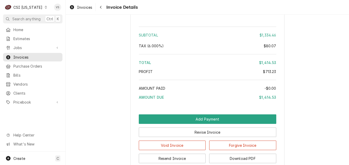
scroll to position [1131, 0]
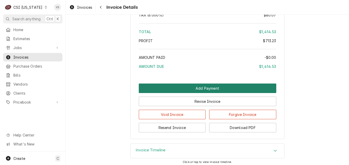
click at [216, 93] on button "Add Payment" at bounding box center [208, 89] width 138 height 10
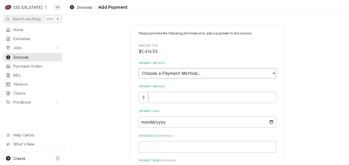
click at [163, 71] on select "Choose a Payment Method... Cash Check Credit/Debit Card ACH/eCheck Other" at bounding box center [208, 73] width 138 height 10
select select "3"
click at [139, 68] on select "Choose a Payment Method... Cash Check Credit/Debit Card ACH/eCheck Other" at bounding box center [208, 73] width 138 height 10
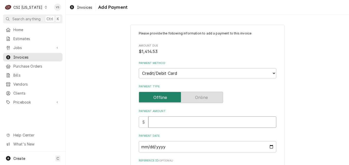
click at [148, 121] on input "Payment Amount" at bounding box center [212, 121] width 128 height 11
type textarea "x"
type input "1"
type textarea "x"
type input "14"
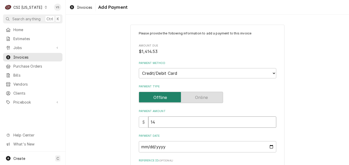
type textarea "x"
type input "141"
type textarea "x"
type input "1414"
type textarea "x"
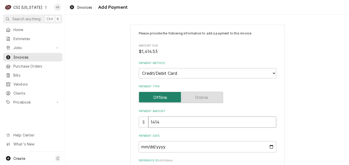
type input "1414.5"
type textarea "x"
type input "1414.53"
click at [268, 147] on input "Payment Date" at bounding box center [208, 146] width 138 height 11
type textarea "x"
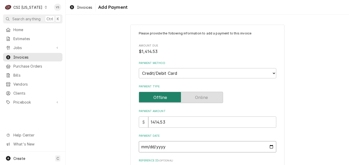
type input "2025-08-29"
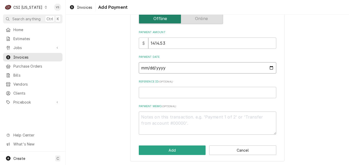
scroll to position [80, 0]
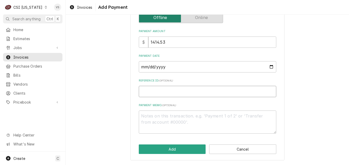
click at [143, 92] on input "Reference ID ( optional )" at bounding box center [208, 91] width 138 height 11
type textarea "x"
type input "0"
type textarea "x"
type input "00"
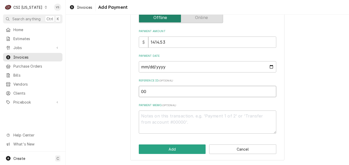
type textarea "x"
type input "004"
type textarea "x"
type input "0044"
type textarea "x"
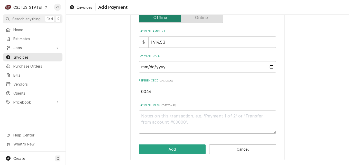
type input "00447"
type textarea "x"
type input "00447g"
type textarea "x"
type input "00447"
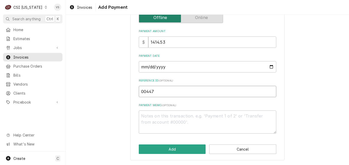
type textarea "x"
type input "00447G"
click at [157, 114] on textarea "Payment Memo ( optional )" at bounding box center [208, 122] width 138 height 23
type textarea "x"
type textarea "V"
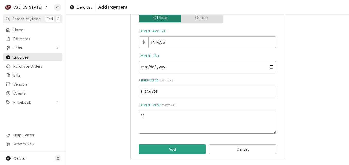
type textarea "x"
type textarea "Vi"
type textarea "x"
type textarea "Vis"
type textarea "x"
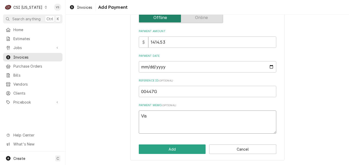
type textarea "Visa"
type textarea "x"
type textarea "Visa"
type textarea "x"
type textarea "Visa 6"
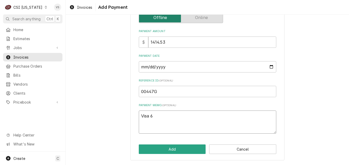
type textarea "x"
type textarea "Visa 69"
type textarea "x"
type textarea "Visa 694"
type textarea "x"
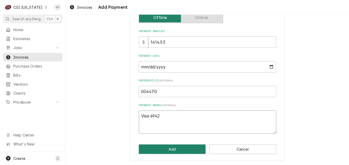
type textarea "Visa 6942"
click at [188, 148] on button "Add" at bounding box center [172, 149] width 67 height 10
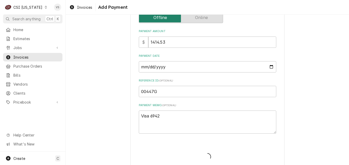
type textarea "x"
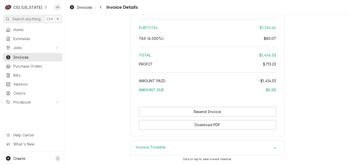
scroll to position [1211, 0]
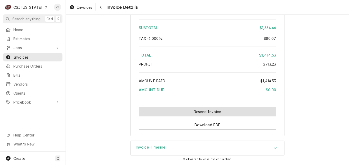
click at [213, 114] on button "Resend Invoice" at bounding box center [208, 112] width 138 height 10
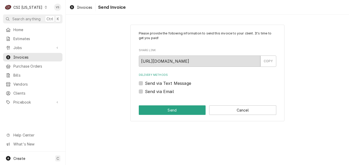
click at [145, 90] on label "Send via Email" at bounding box center [159, 91] width 29 height 6
click at [145, 90] on input "Send via Email" at bounding box center [214, 93] width 138 height 11
checkbox input "true"
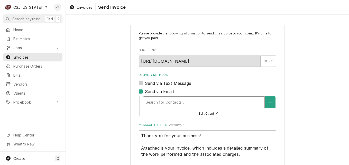
click at [164, 103] on div "Delivery Methods" at bounding box center [204, 102] width 116 height 9
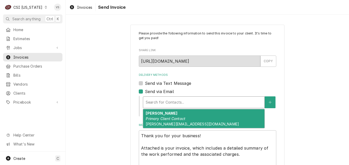
click at [170, 119] on em "Primary Client Contact" at bounding box center [166, 118] width 40 height 4
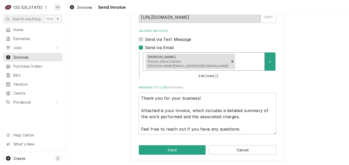
scroll to position [45, 0]
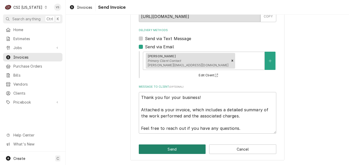
click at [171, 147] on button "Send" at bounding box center [172, 149] width 67 height 10
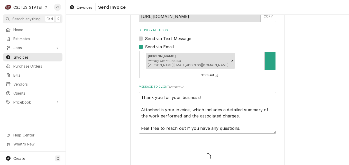
type textarea "x"
